Goal: Transaction & Acquisition: Purchase product/service

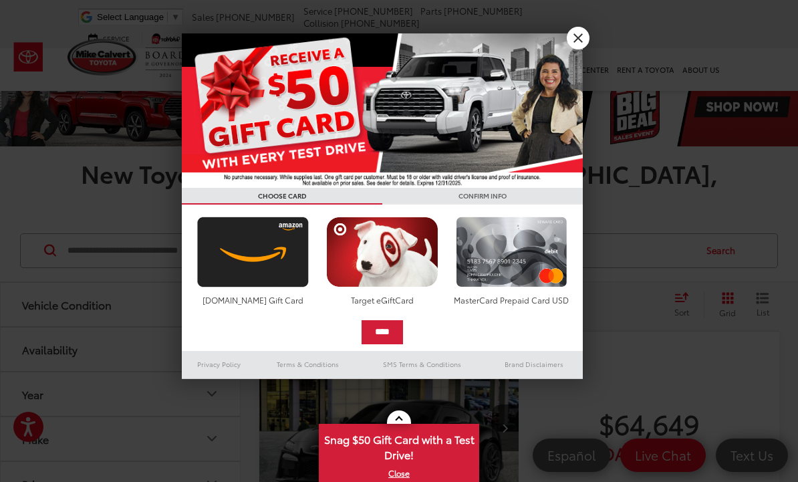
click at [574, 51] on img at bounding box center [382, 110] width 401 height 154
click at [570, 45] on link "X" at bounding box center [578, 38] width 23 height 23
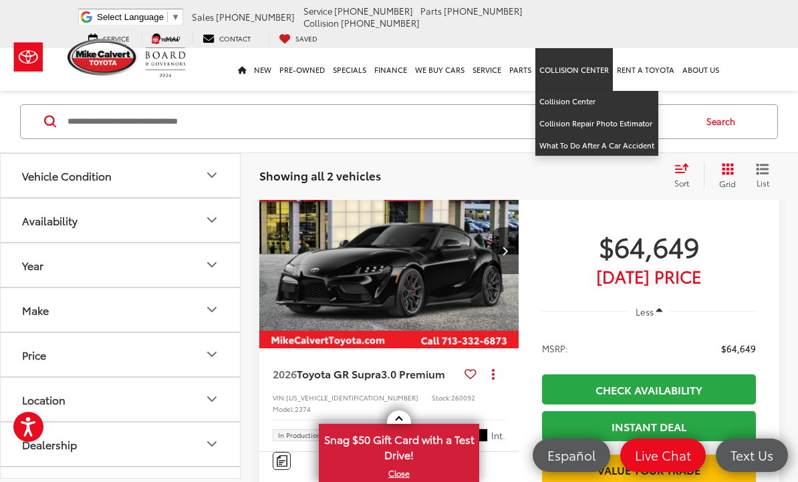
scroll to position [178, 0]
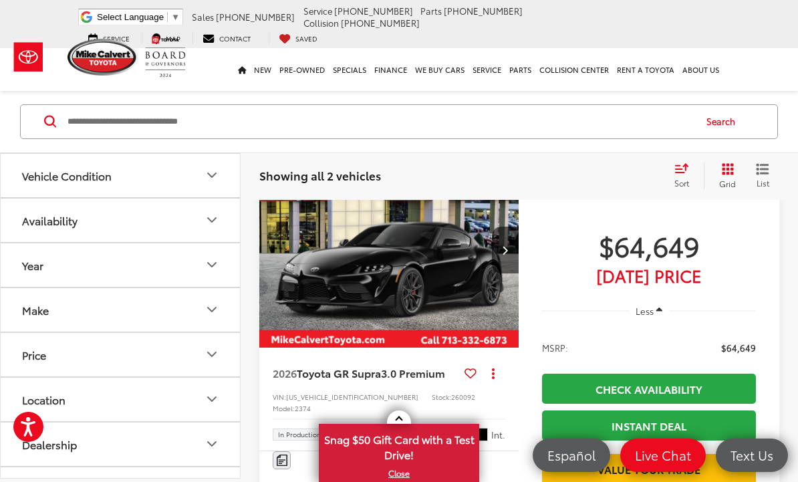
click at [286, 455] on img "Comments" at bounding box center [282, 460] width 11 height 11
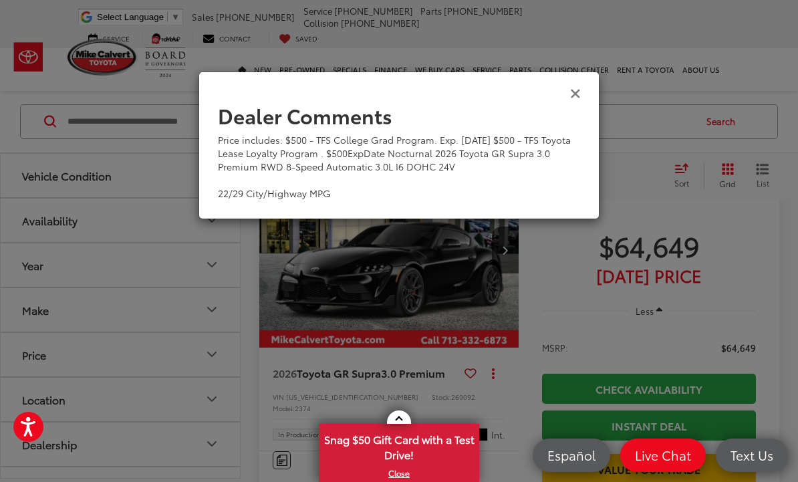
click at [579, 100] on icon "Close" at bounding box center [575, 93] width 11 height 14
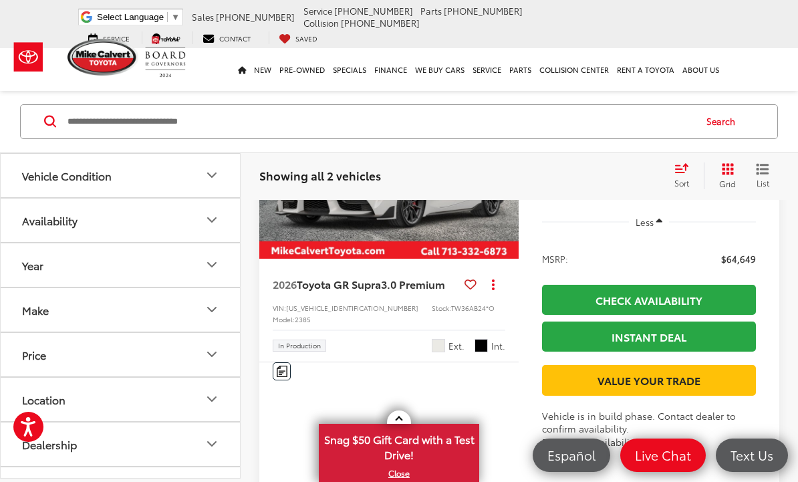
scroll to position [849, 0]
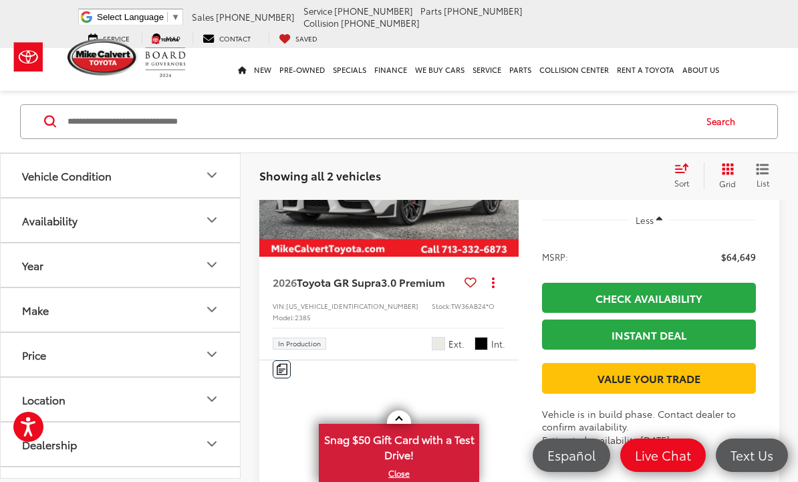
click at [451, 289] on span "2026 Toyota GR Supra 3.0 Premium" at bounding box center [362, 282] width 178 height 15
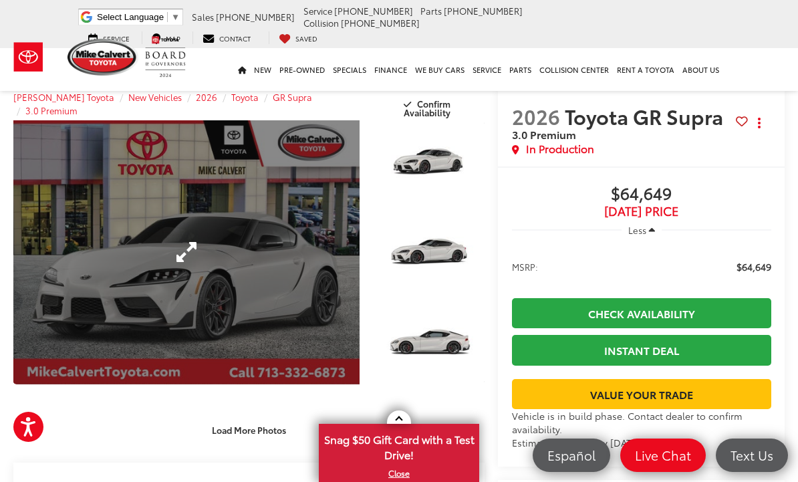
click at [95, 285] on link "Expand Photo 0" at bounding box center [186, 252] width 346 height 264
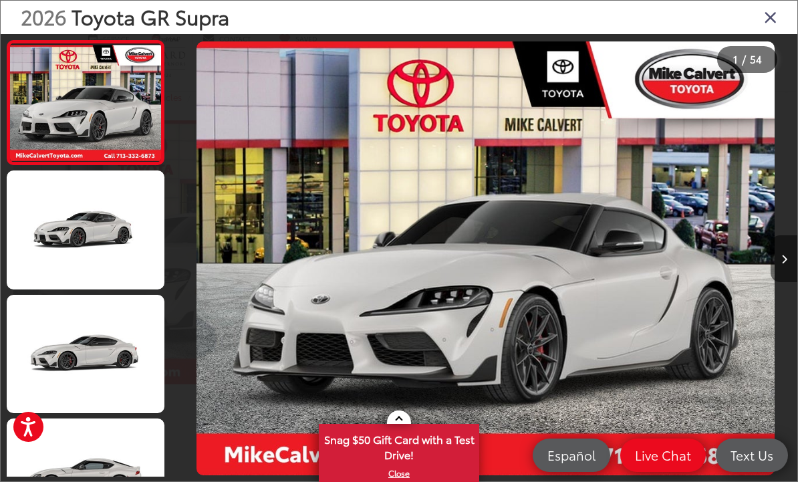
click at [788, 282] on button "Next image" at bounding box center [784, 258] width 27 height 47
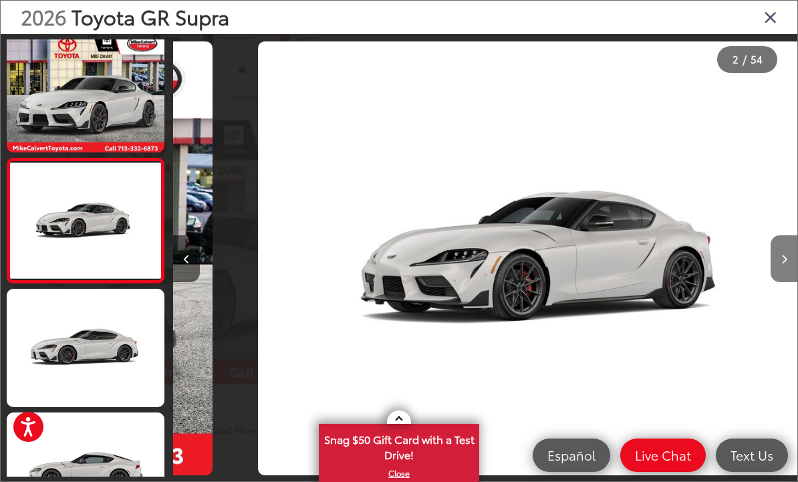
scroll to position [7, 0]
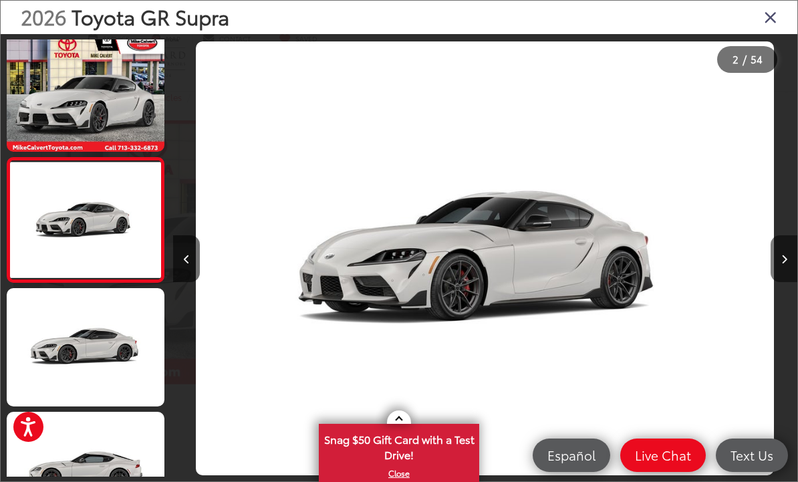
click at [780, 282] on button "Next image" at bounding box center [784, 258] width 27 height 47
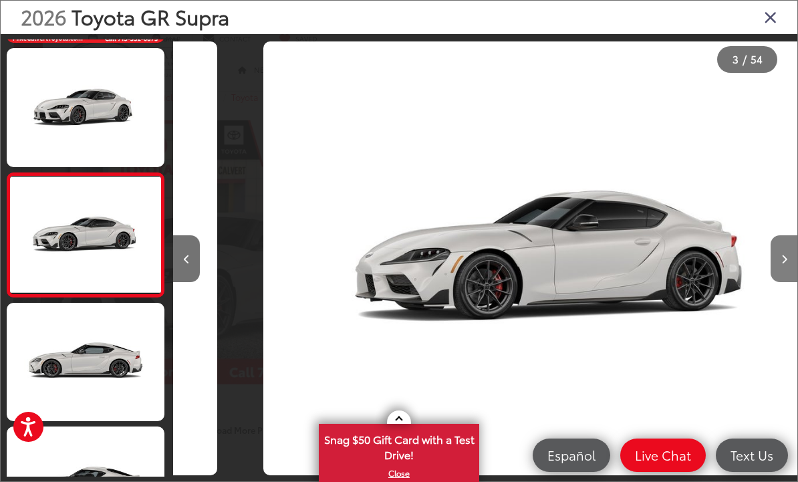
scroll to position [131, 0]
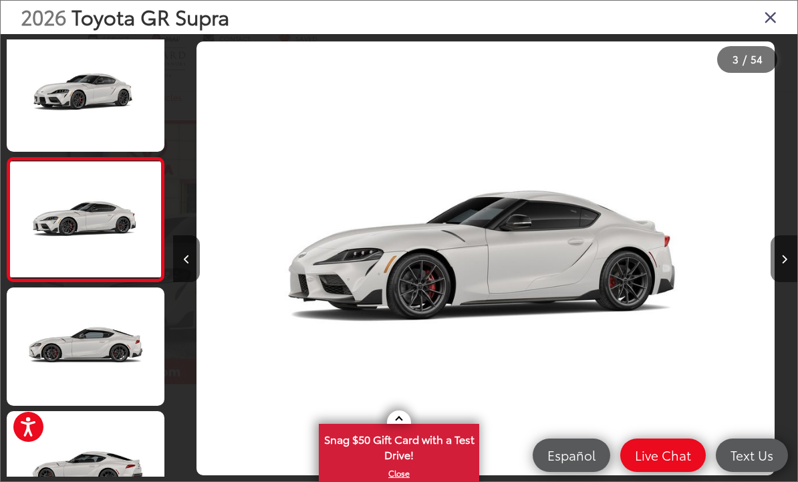
click at [780, 282] on button "Next image" at bounding box center [784, 258] width 27 height 47
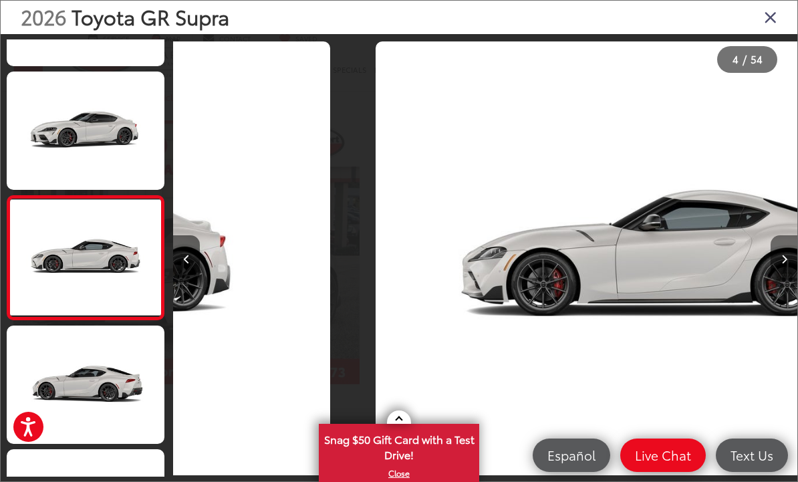
scroll to position [255, 0]
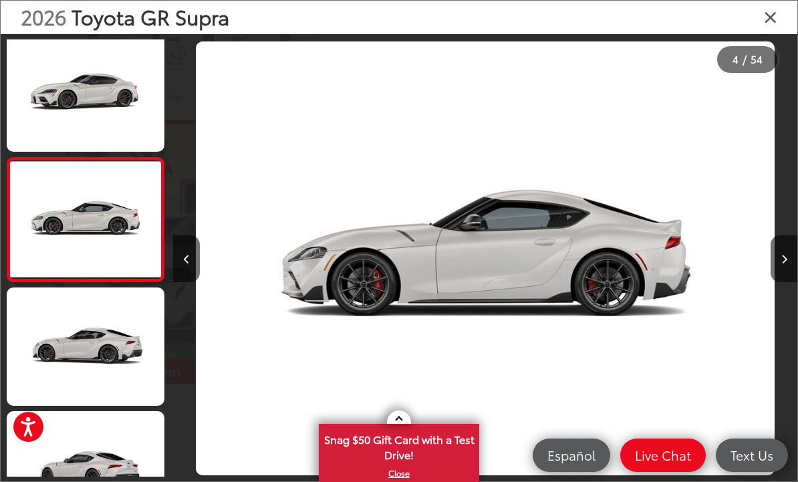
click at [775, 21] on icon "Close gallery" at bounding box center [770, 16] width 13 height 17
